Goal: Information Seeking & Learning: Learn about a topic

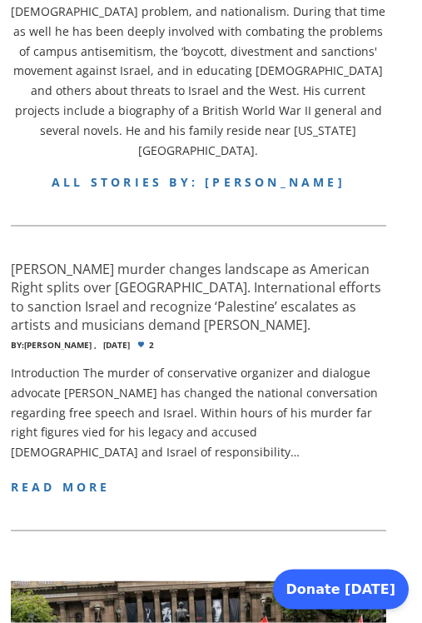
scroll to position [947, 0]
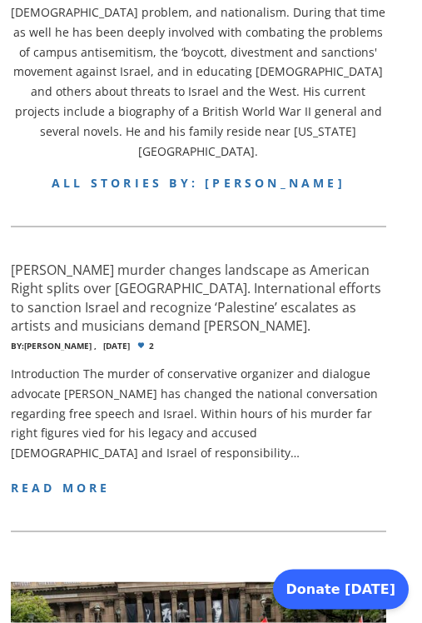
click at [70, 480] on span "read more" at bounding box center [61, 488] width 100 height 16
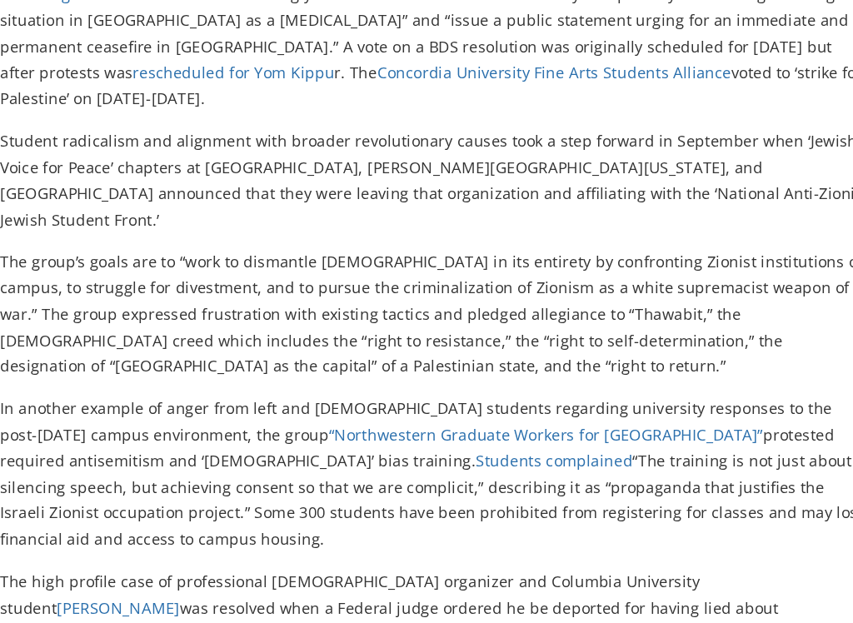
scroll to position [8001, 0]
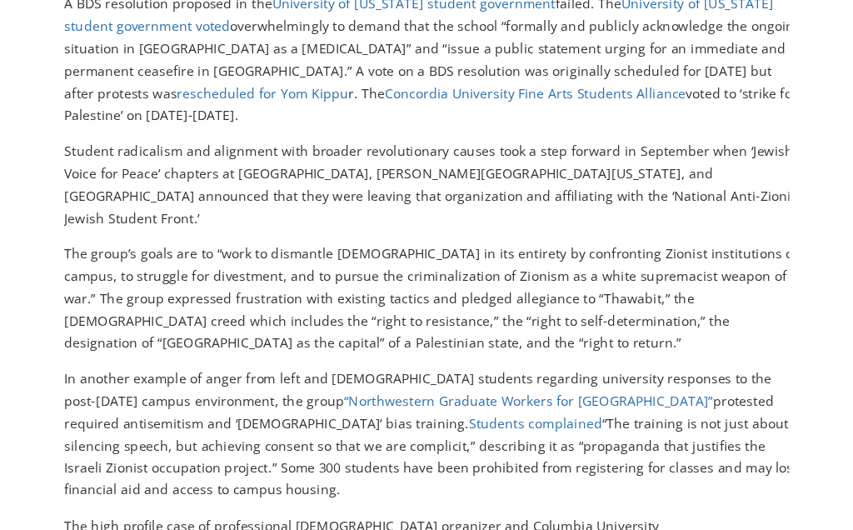
scroll to position [8010, 0]
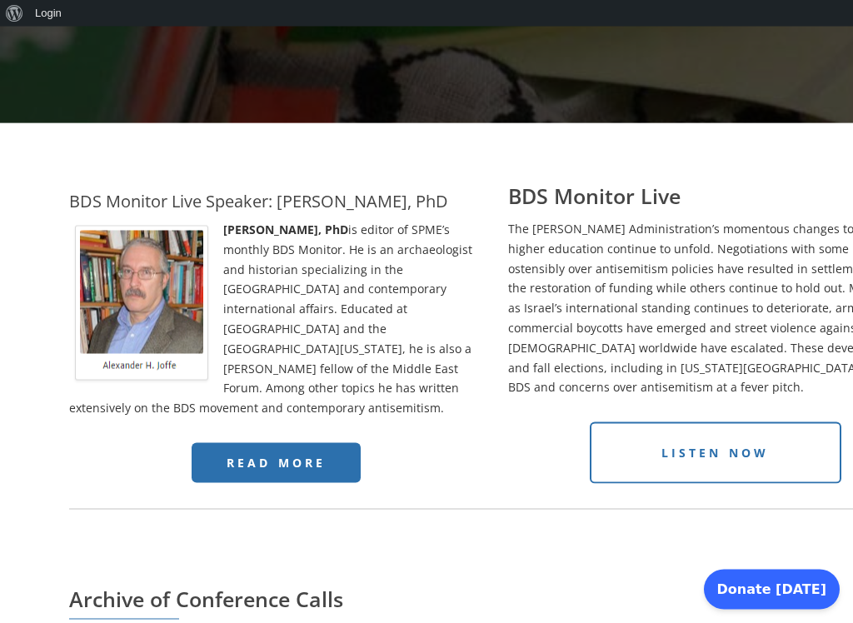
scroll to position [405, 0]
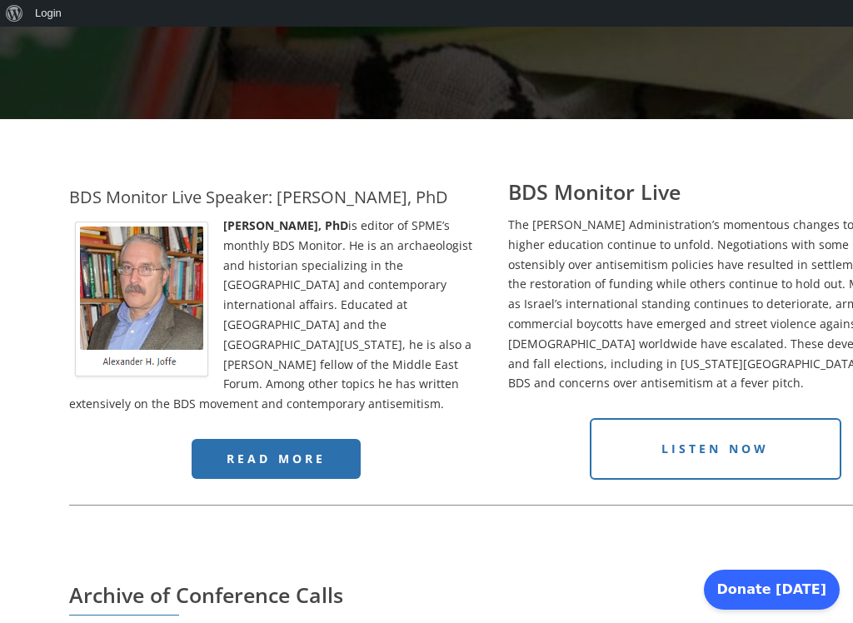
click at [714, 440] on span "Listen Now" at bounding box center [715, 448] width 108 height 16
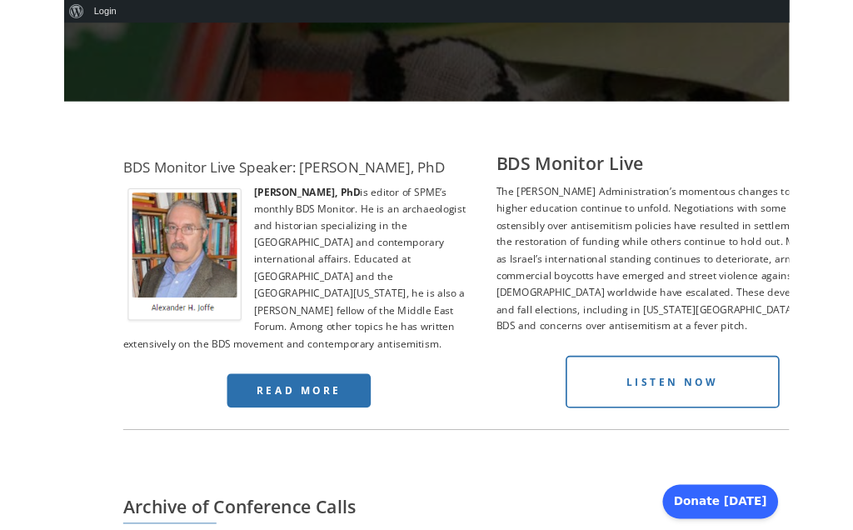
scroll to position [451, 0]
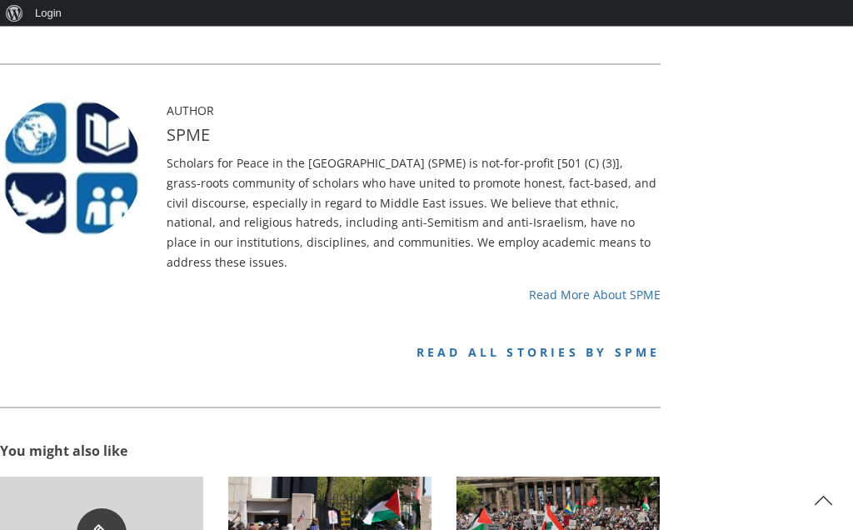
scroll to position [1115, 0]
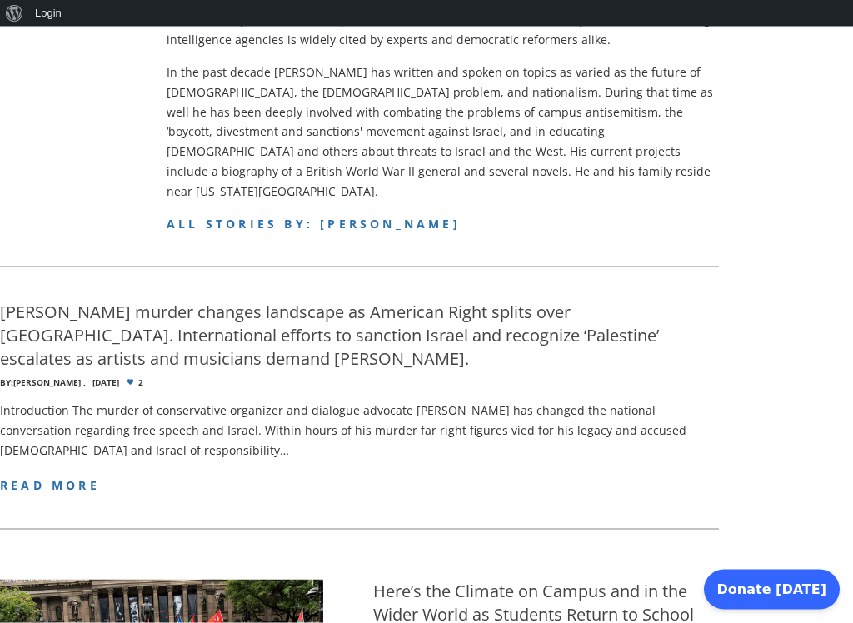
scroll to position [643, 0]
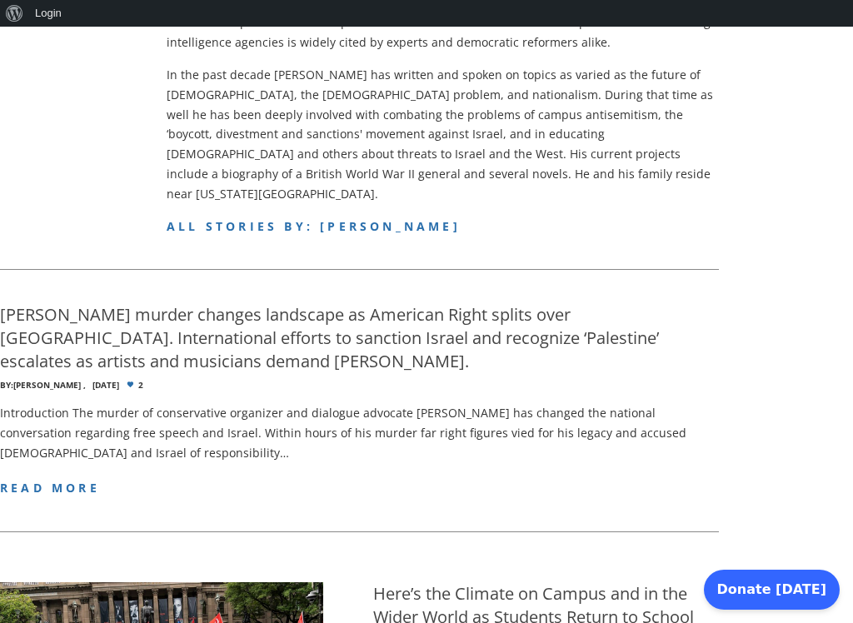
click at [60, 480] on span "read more" at bounding box center [50, 488] width 100 height 16
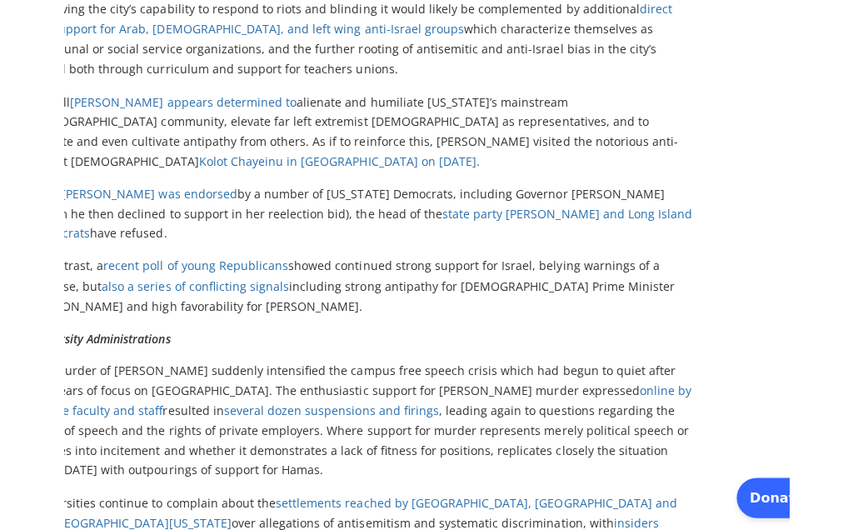
scroll to position [5799, 0]
